Goal: Find specific page/section: Find specific page/section

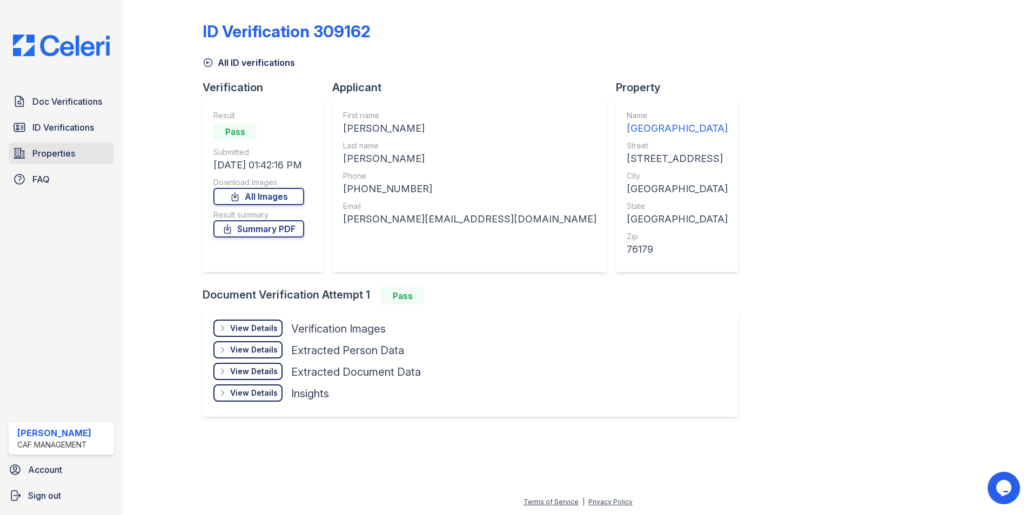
click at [18, 151] on icon at bounding box center [19, 153] width 13 height 13
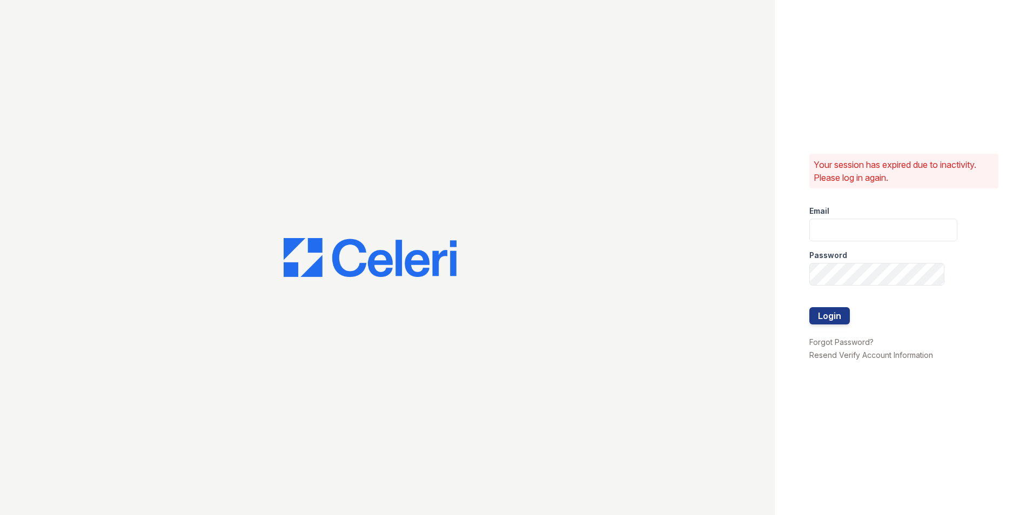
type input "[EMAIL_ADDRESS][DOMAIN_NAME]"
click at [819, 327] on div at bounding box center [883, 330] width 148 height 11
click at [822, 319] on button "Login" at bounding box center [829, 315] width 41 height 17
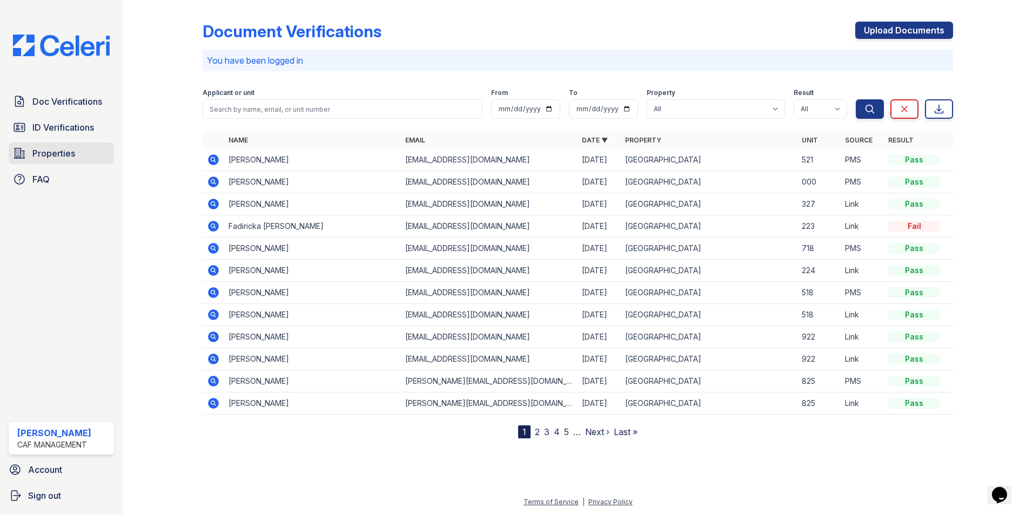
click at [35, 156] on span "Properties" at bounding box center [53, 153] width 43 height 13
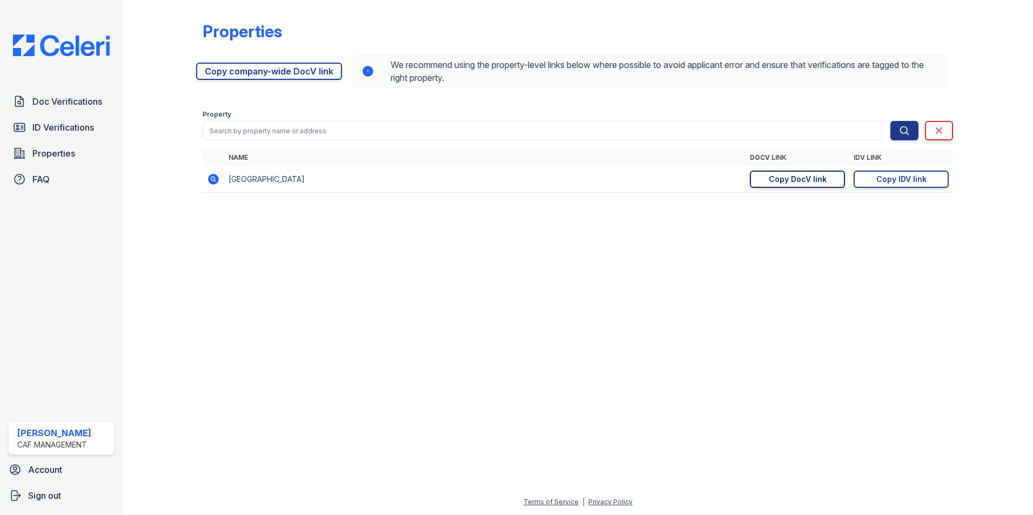
click at [776, 176] on div "Copy DocV link" at bounding box center [798, 179] width 58 height 11
